Goal: Information Seeking & Learning: Compare options

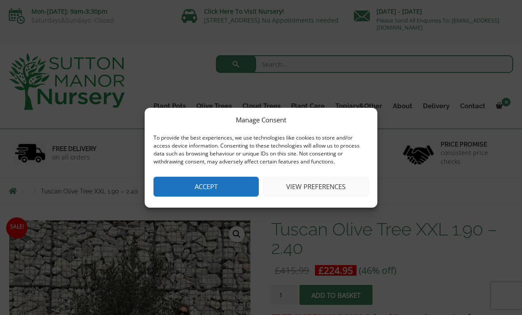
click at [221, 188] on button "Accept" at bounding box center [206, 187] width 105 height 20
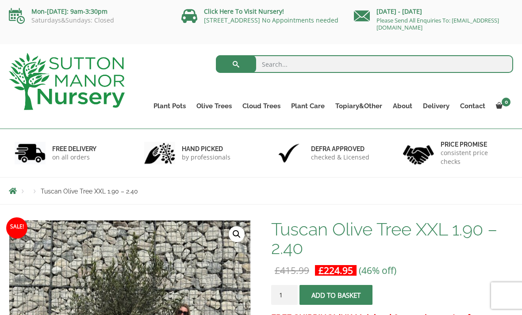
click at [0, 0] on link "Gnarled Olive Trees (Bella Range)" at bounding box center [0, 0] width 0 height 0
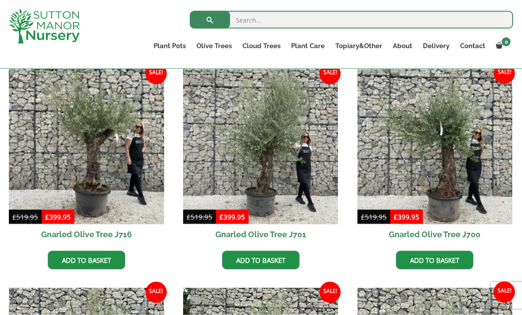
scroll to position [231, 0]
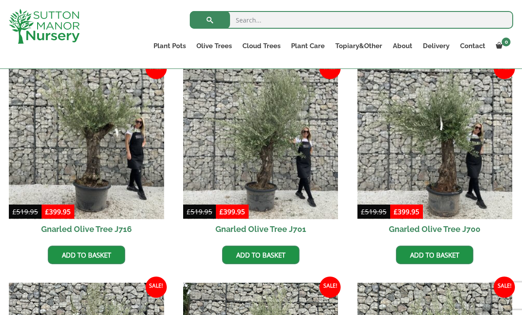
click at [99, 160] on img at bounding box center [86, 141] width 155 height 155
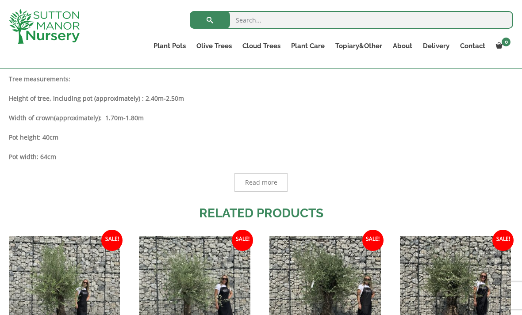
scroll to position [479, 0]
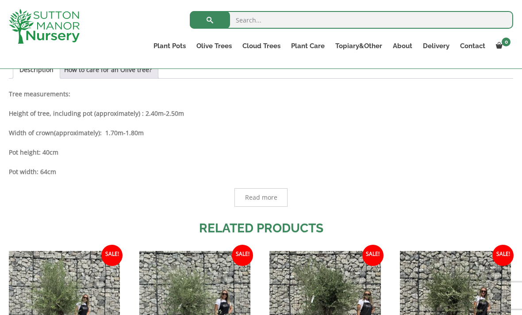
click at [0, 0] on link "Gnarled Olive Trees (Grande Range)" at bounding box center [0, 0] width 0 height 0
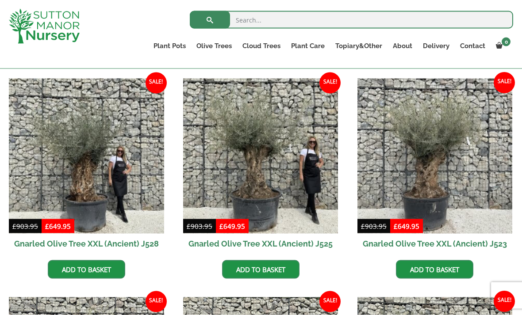
scroll to position [217, 0]
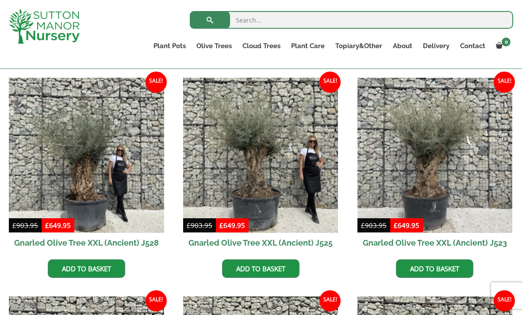
click at [0, 0] on link "Gnarled Olive Trees (Bella Range)" at bounding box center [0, 0] width 0 height 0
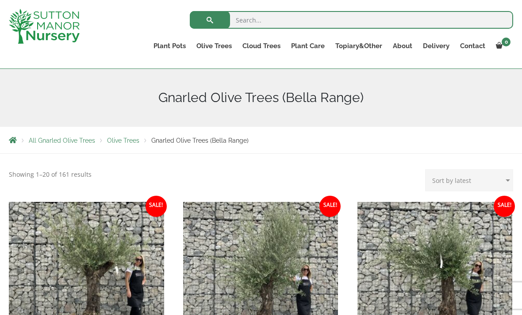
scroll to position [92, 0]
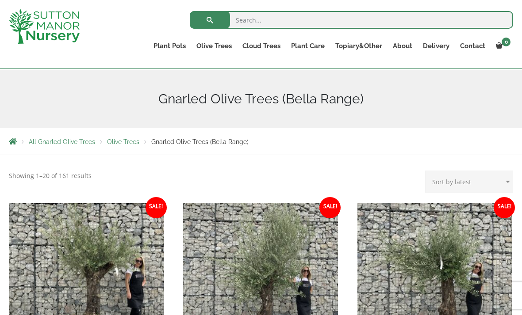
click at [441, 46] on link "Delivery" at bounding box center [436, 46] width 37 height 12
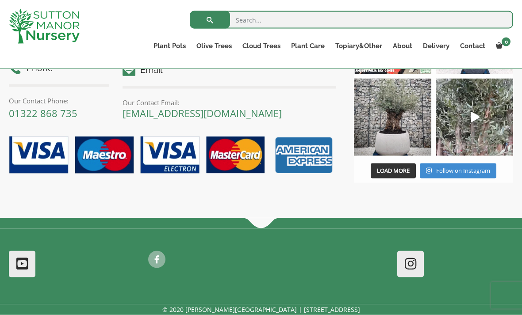
scroll to position [1577, 0]
click at [477, 123] on img at bounding box center [474, 116] width 77 height 77
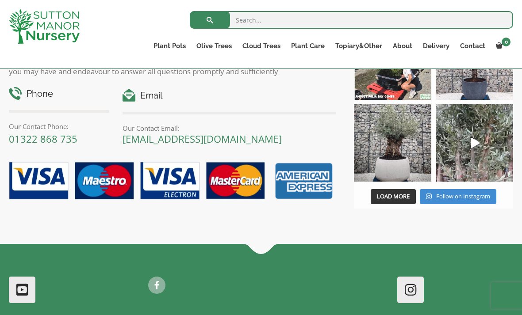
scroll to position [1551, 0]
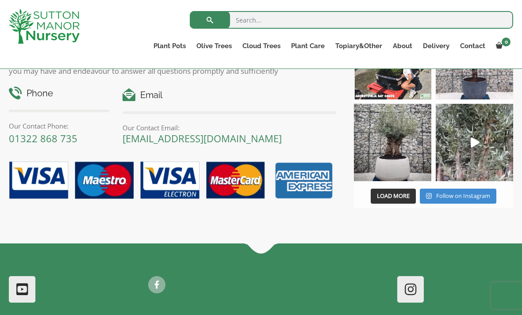
click at [171, 47] on link "Plant Pots" at bounding box center [169, 46] width 43 height 12
click at [0, 0] on link "The Barolo Pots" at bounding box center [0, 0] width 0 height 0
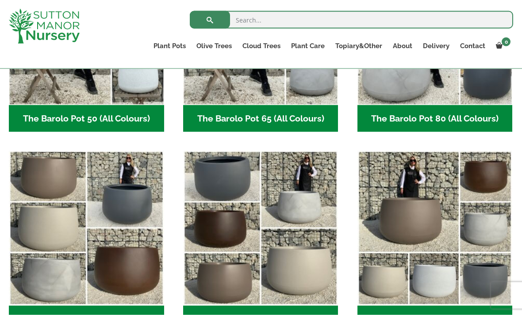
scroll to position [370, 0]
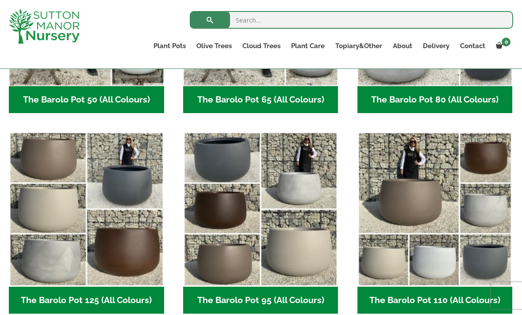
click at [307, 239] on img "Visit product category The Barolo Pot 95 (All Colours)" at bounding box center [260, 209] width 155 height 155
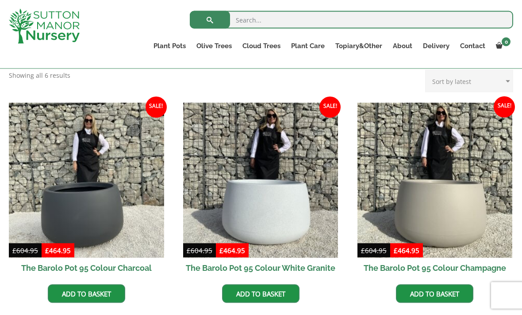
scroll to position [190, 0]
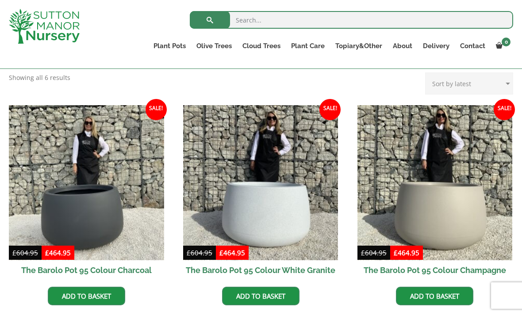
click at [0, 0] on link "Gnarled Olive Trees (Bella Range)" at bounding box center [0, 0] width 0 height 0
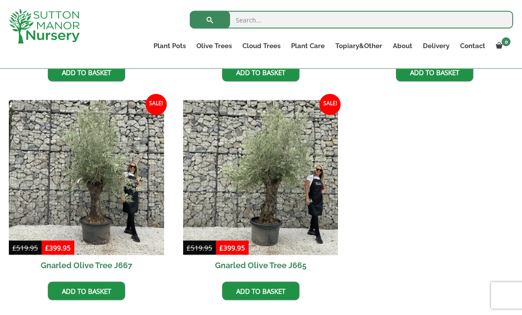
scroll to position [633, 0]
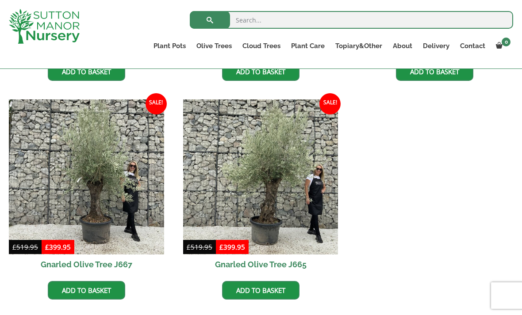
click at [284, 201] on img at bounding box center [260, 177] width 155 height 155
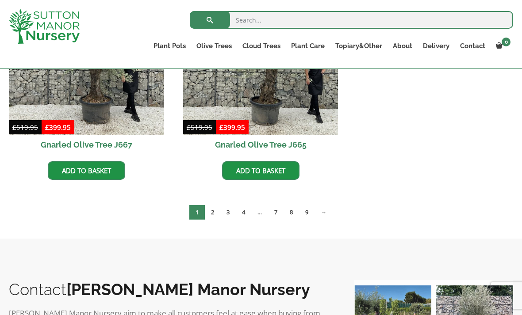
scroll to position [765, 0]
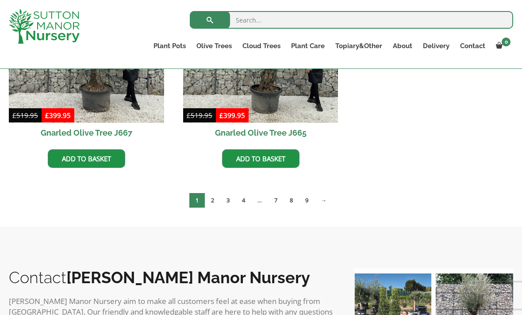
click at [326, 200] on link "→" at bounding box center [324, 200] width 18 height 15
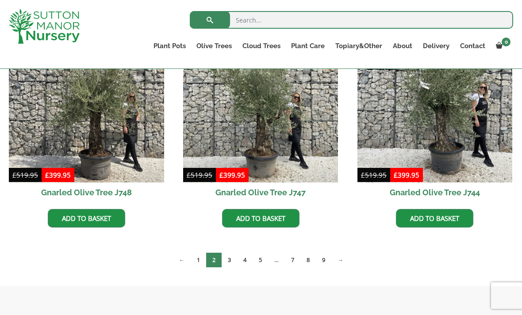
scroll to position [749, 0]
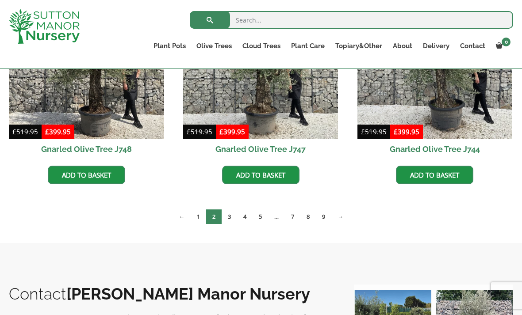
click at [230, 218] on link "3" at bounding box center [229, 217] width 15 height 15
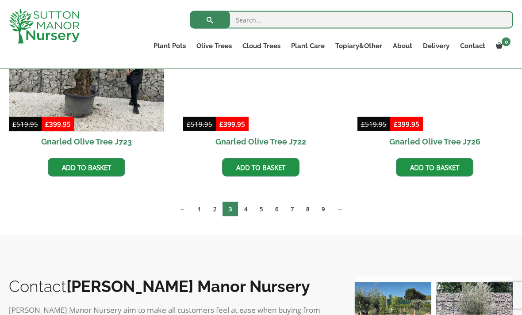
scroll to position [767, 0]
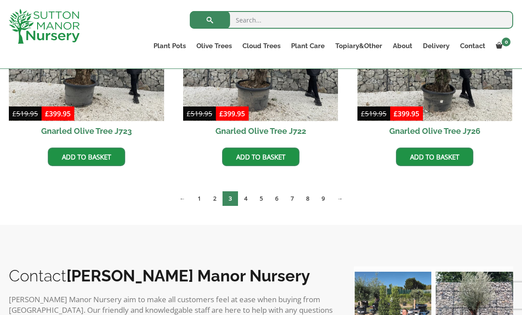
click at [245, 197] on link "4" at bounding box center [245, 199] width 15 height 15
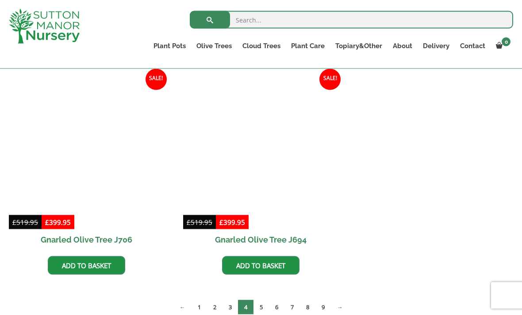
scroll to position [884, 0]
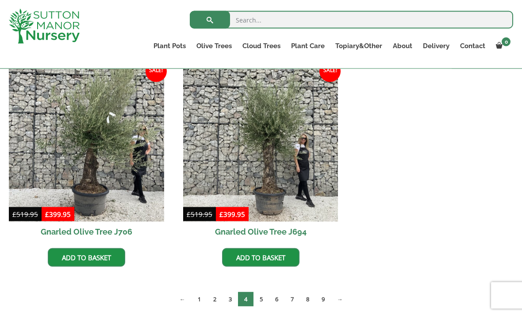
click at [264, 297] on link "5" at bounding box center [260, 299] width 15 height 15
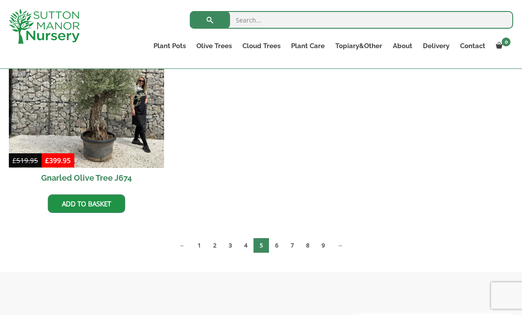
scroll to position [1384, 0]
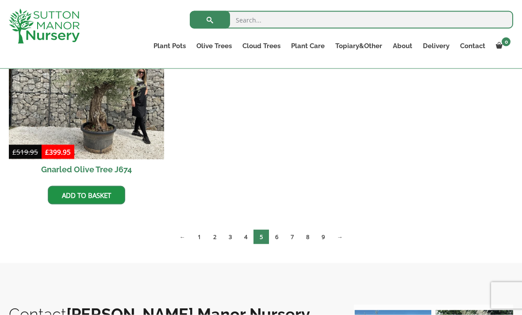
click at [280, 238] on link "6" at bounding box center [276, 237] width 15 height 15
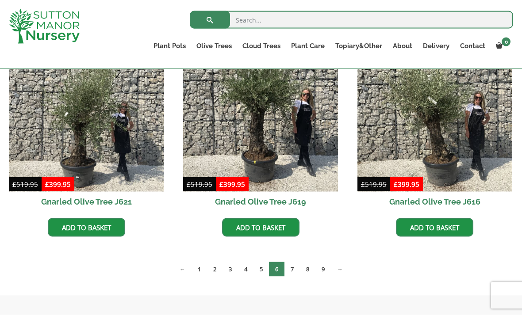
scroll to position [1133, 0]
click at [291, 268] on link "7" at bounding box center [291, 269] width 15 height 15
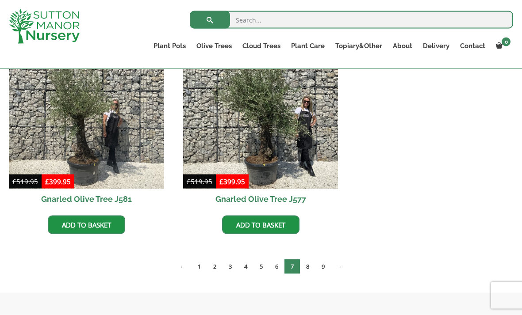
scroll to position [1352, 0]
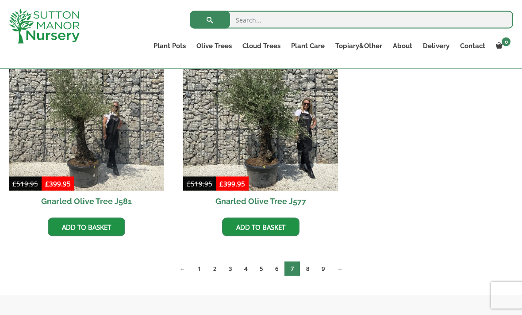
click at [308, 269] on link "8" at bounding box center [307, 269] width 15 height 15
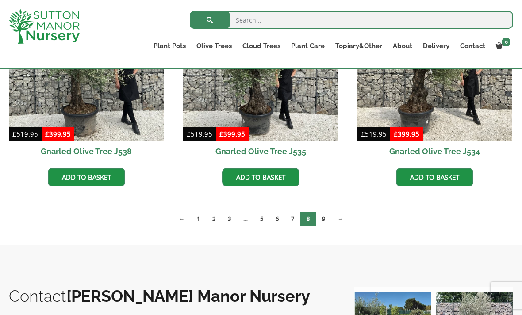
scroll to position [1419, 0]
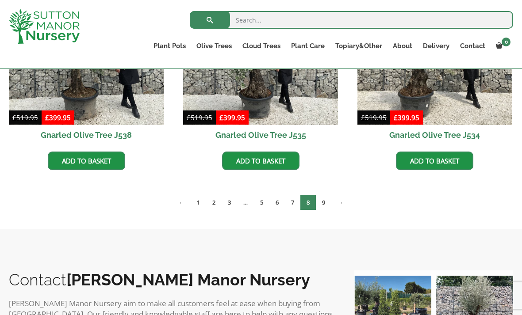
click at [327, 203] on link "9" at bounding box center [323, 203] width 15 height 15
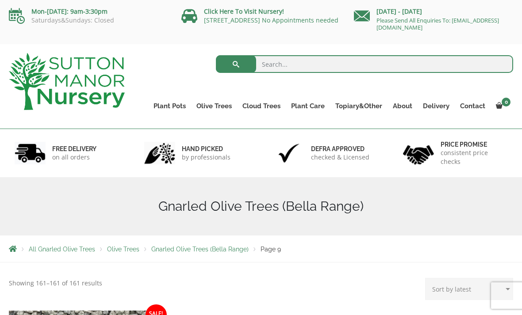
click at [0, 0] on link "Multi Stem Olives (Arcadia Range)" at bounding box center [0, 0] width 0 height 0
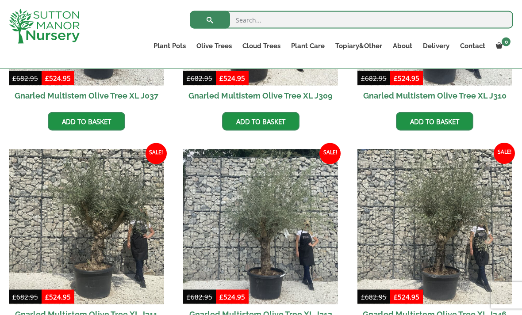
scroll to position [742, 0]
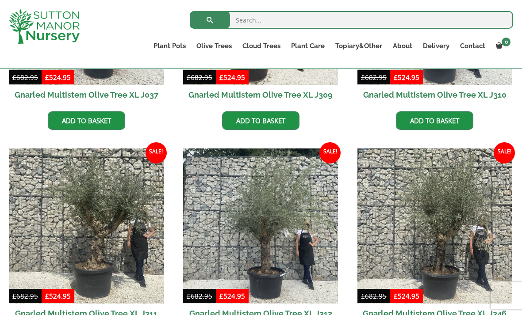
click at [109, 201] on img at bounding box center [86, 226] width 155 height 155
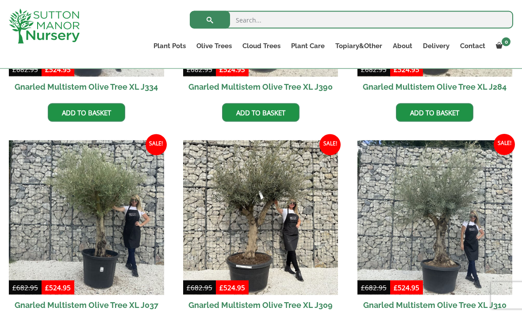
scroll to position [532, 0]
click at [95, 188] on img at bounding box center [86, 217] width 155 height 155
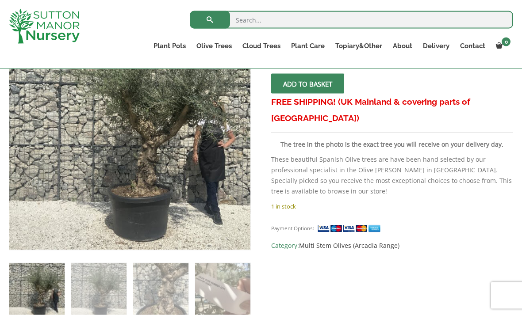
scroll to position [194, 0]
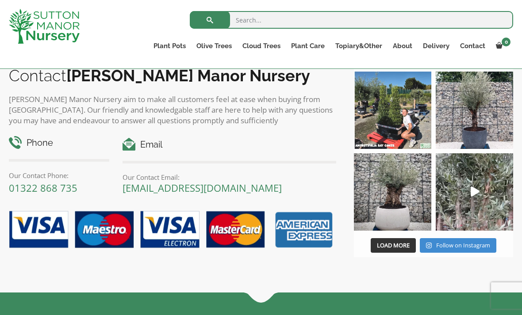
scroll to position [1043, 0]
